Goal: Information Seeking & Learning: Learn about a topic

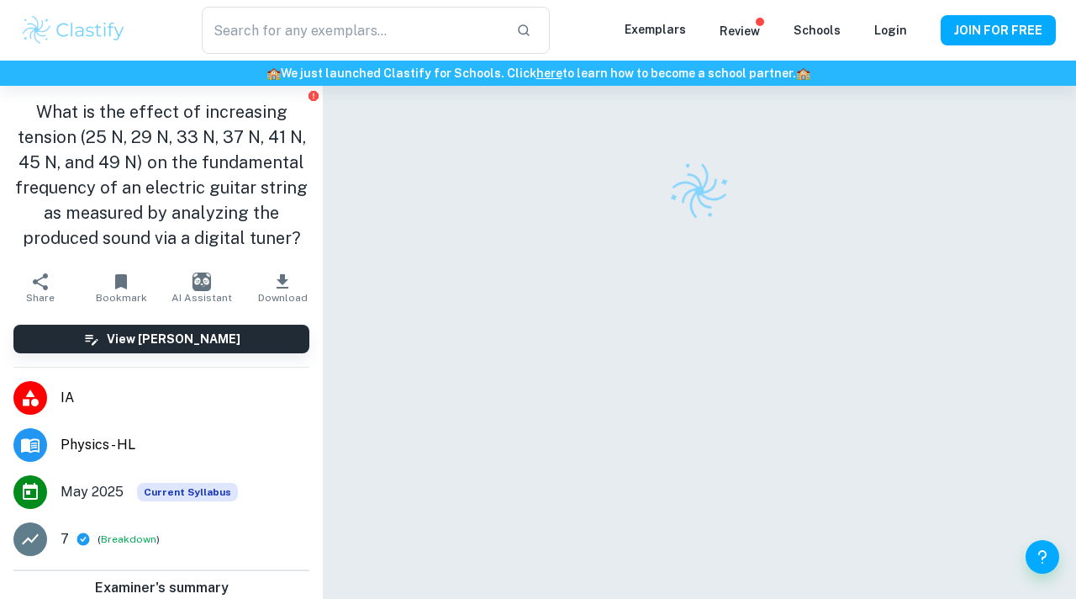
click at [100, 34] on img at bounding box center [73, 30] width 107 height 34
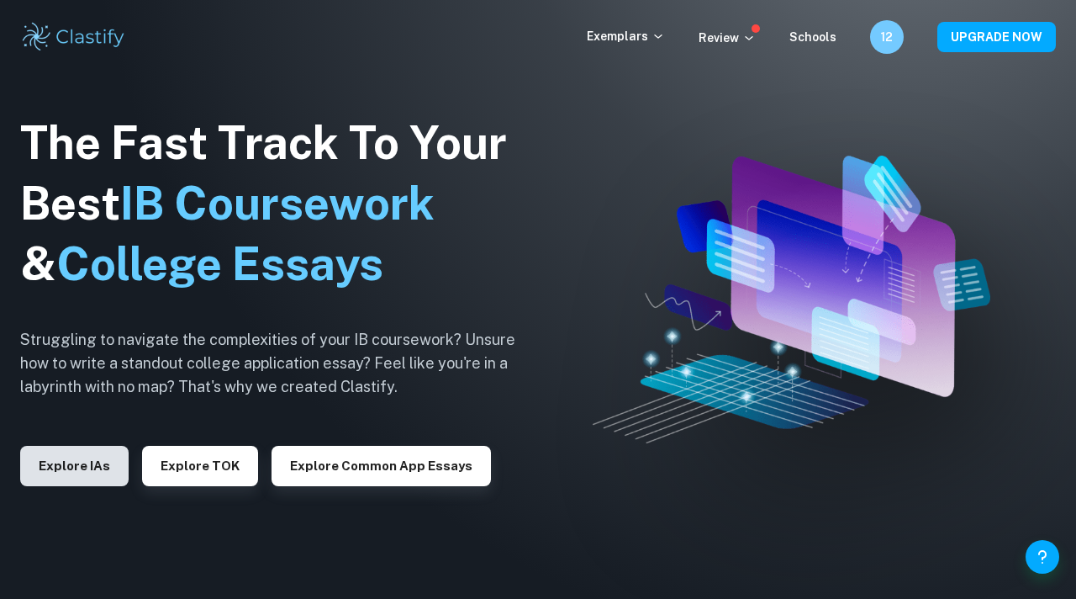
click at [93, 483] on button "Explore IAs" at bounding box center [74, 466] width 108 height 40
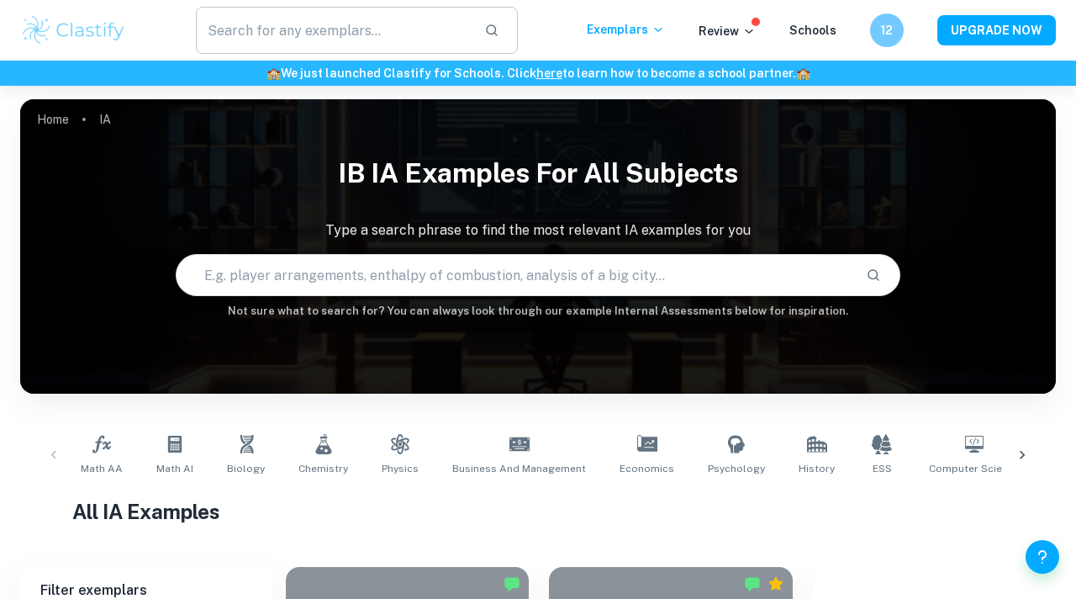
click at [301, 23] on input "text" at bounding box center [333, 30] width 275 height 47
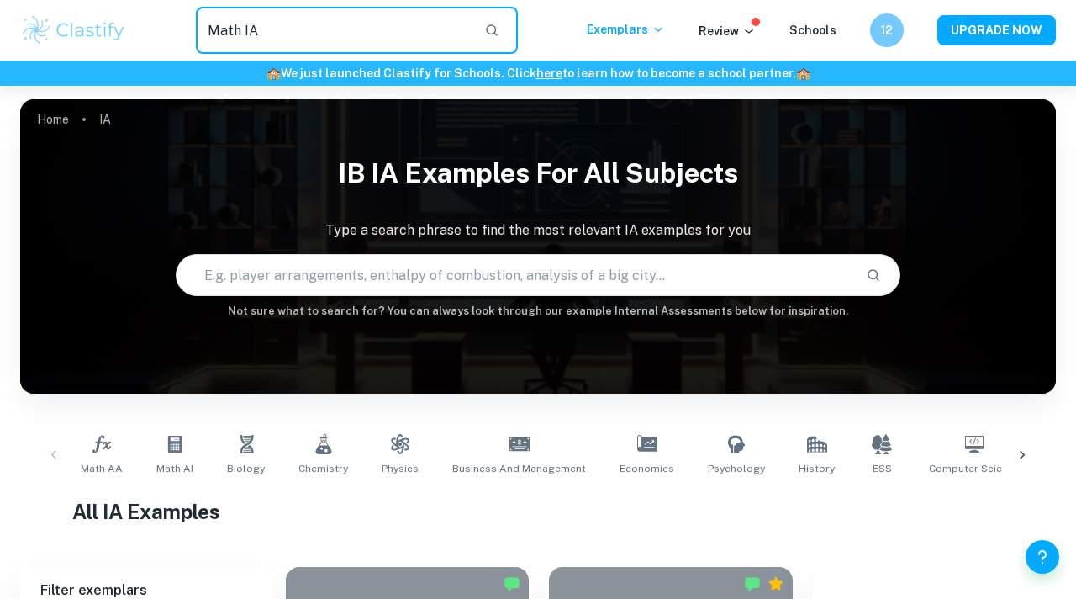
type input "Math IA"
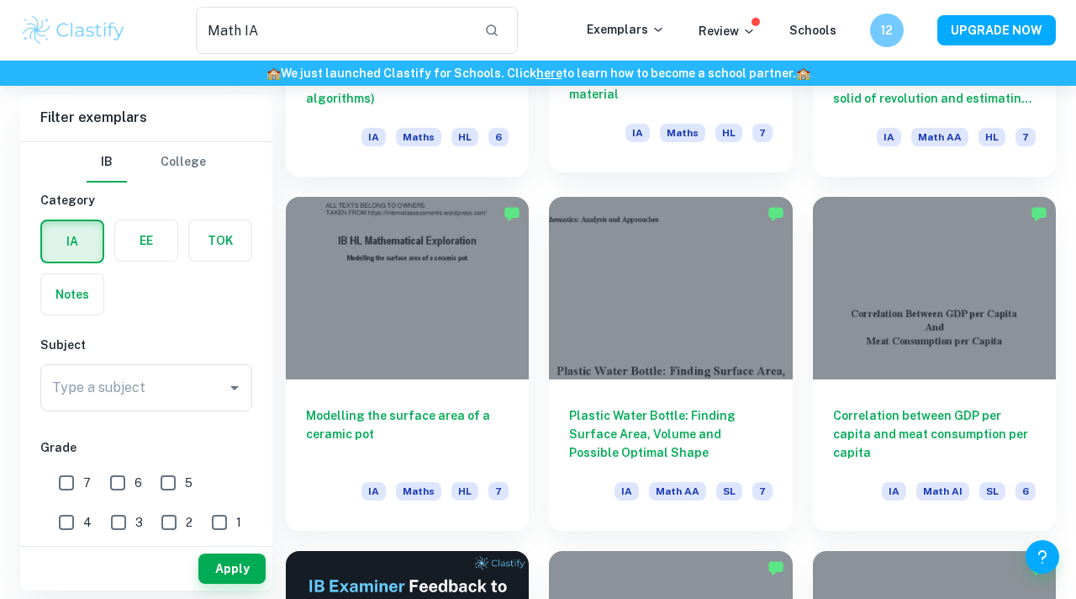
scroll to position [1761, 0]
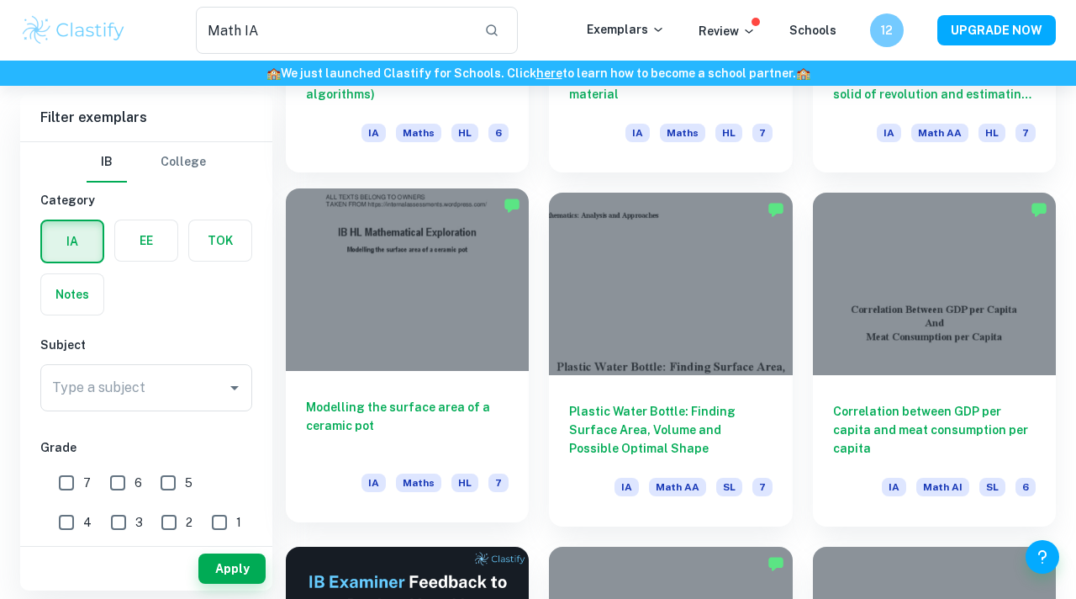
click at [481, 283] on div at bounding box center [407, 279] width 243 height 182
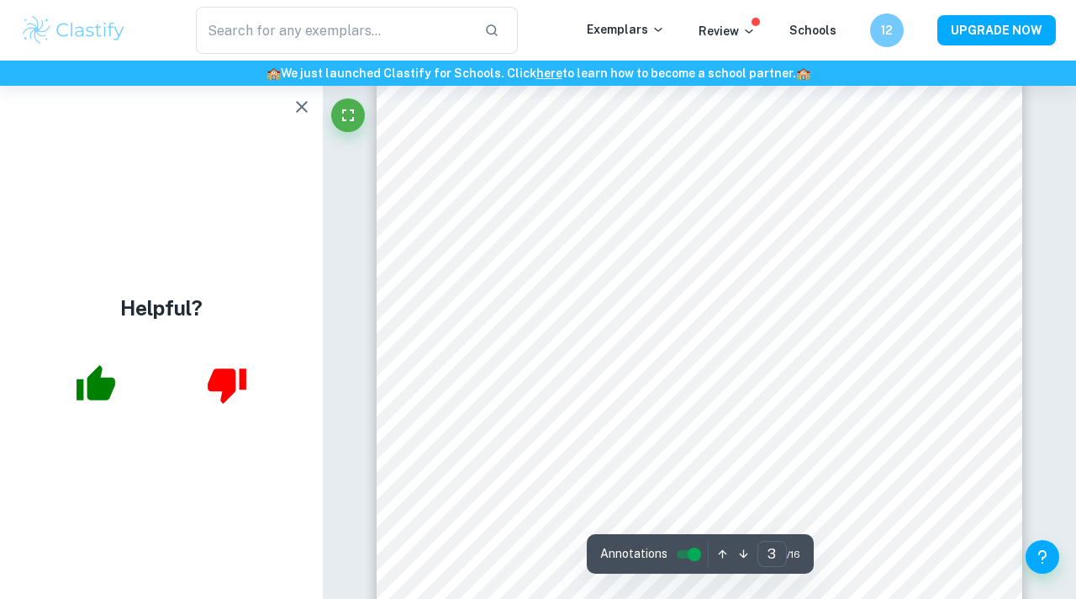
scroll to position [2221, 0]
type input "3"
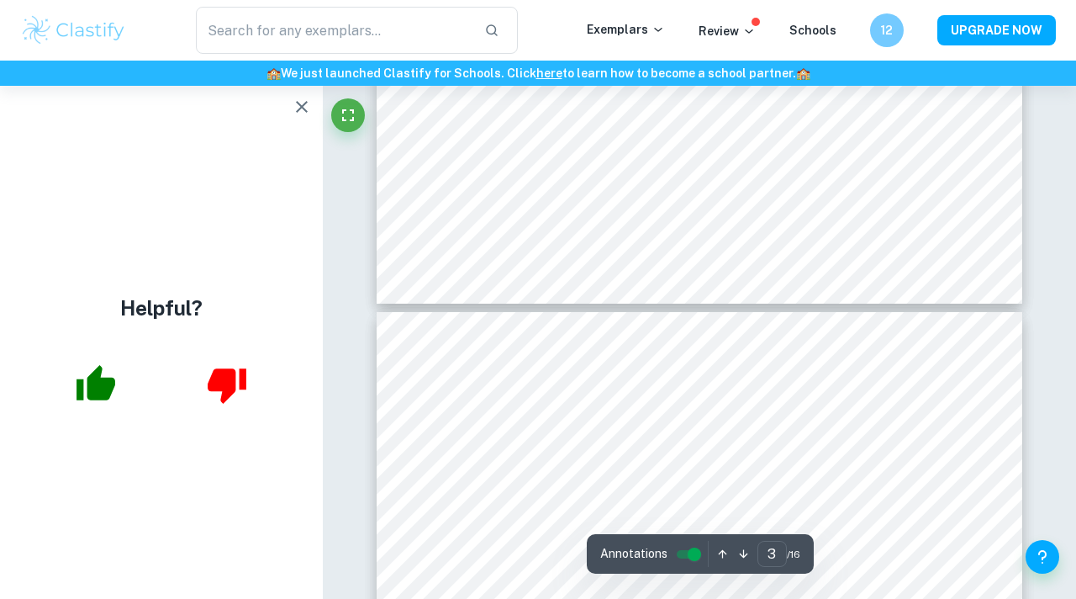
scroll to position [2633, 0]
